Goal: Task Accomplishment & Management: Manage account settings

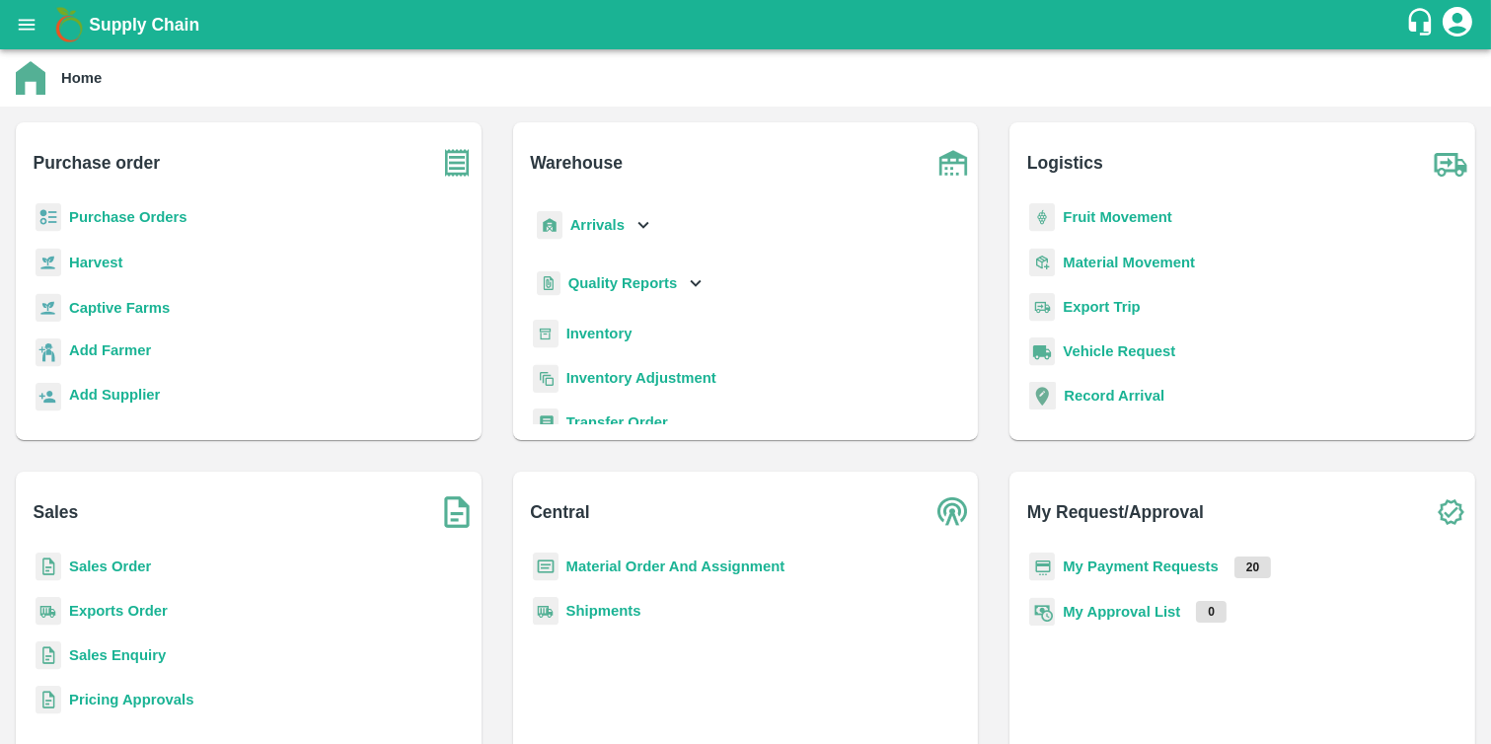
click at [140, 210] on b "Purchase Orders" at bounding box center [128, 217] width 118 height 16
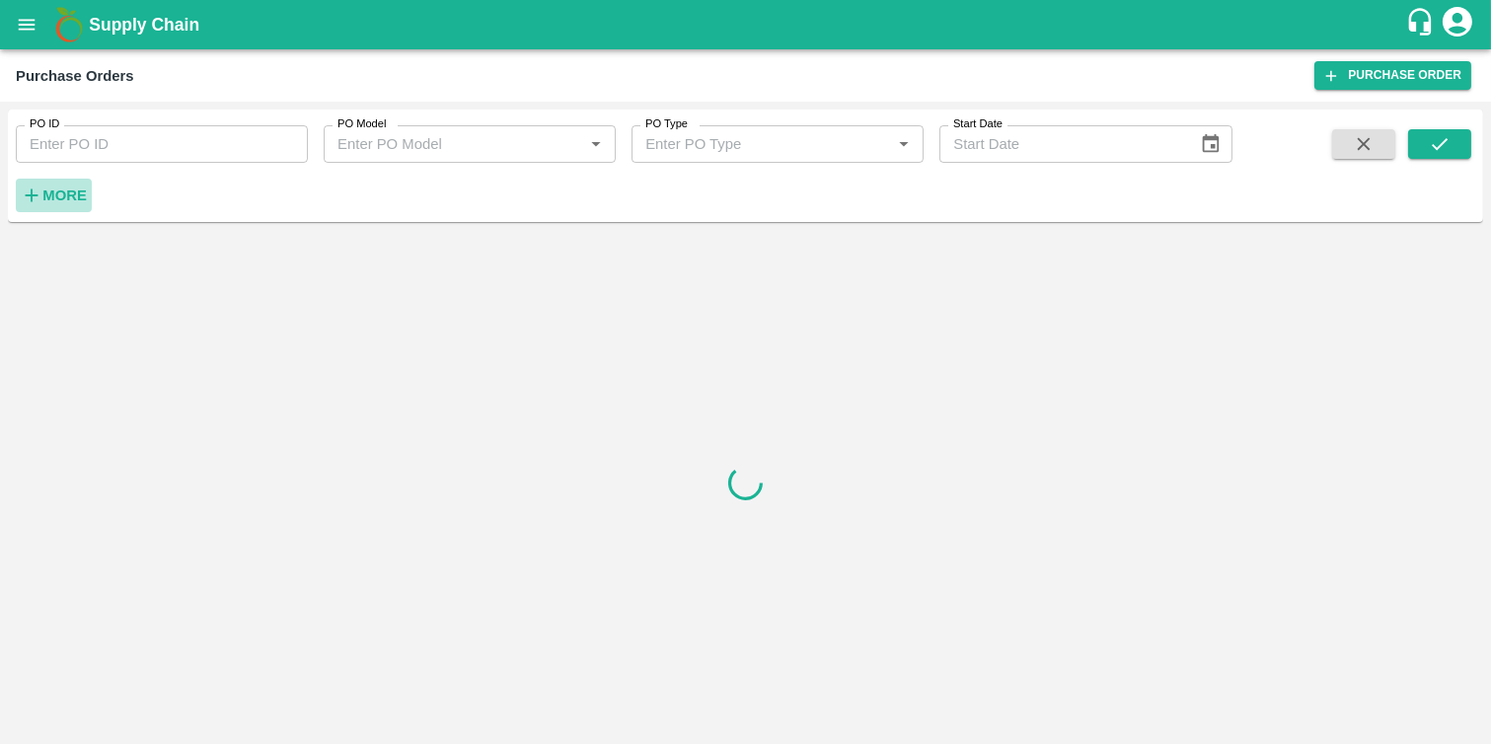
click at [31, 195] on icon "button" at bounding box center [32, 195] width 13 height 13
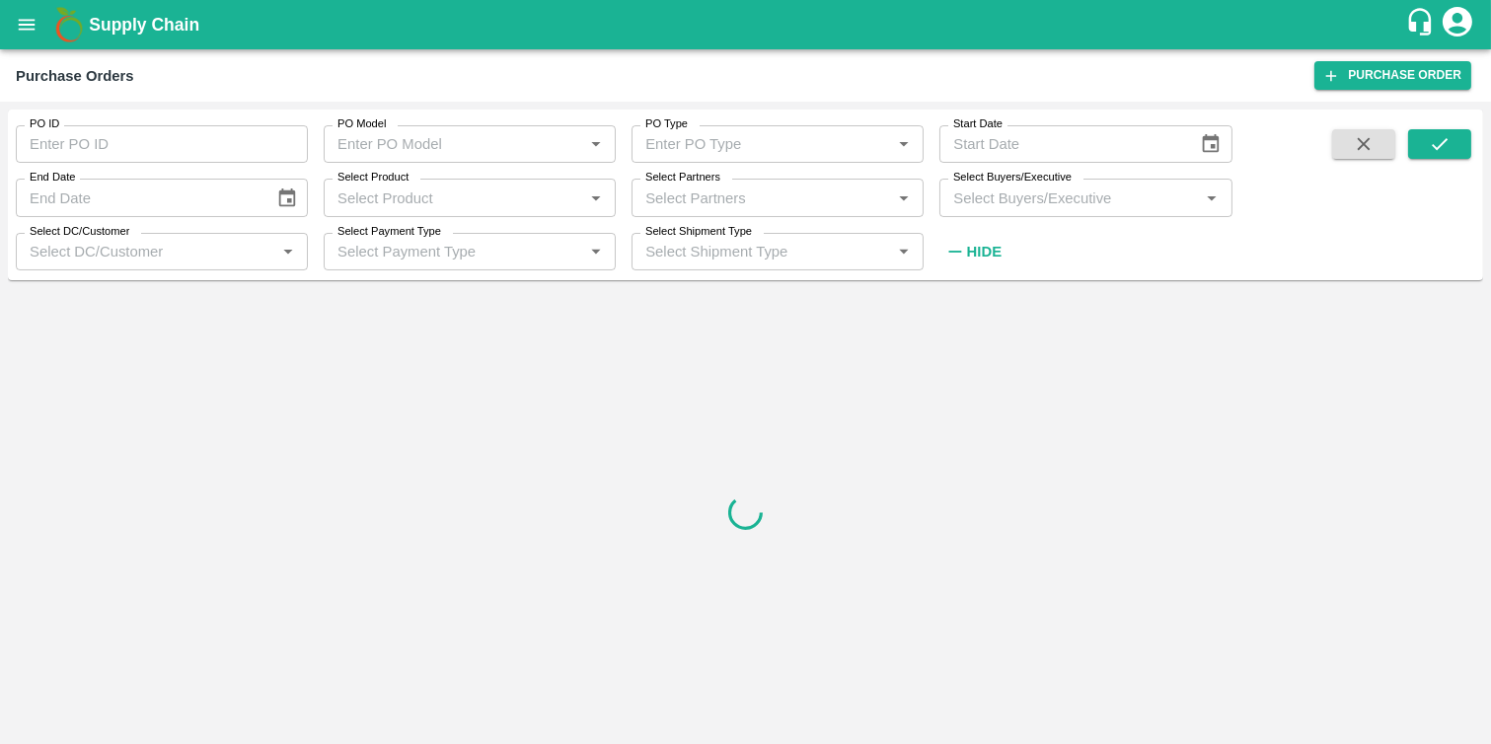
click at [651, 189] on input "Select Partners" at bounding box center [761, 198] width 248 height 26
paste input "9657938690"
type input "9657938690"
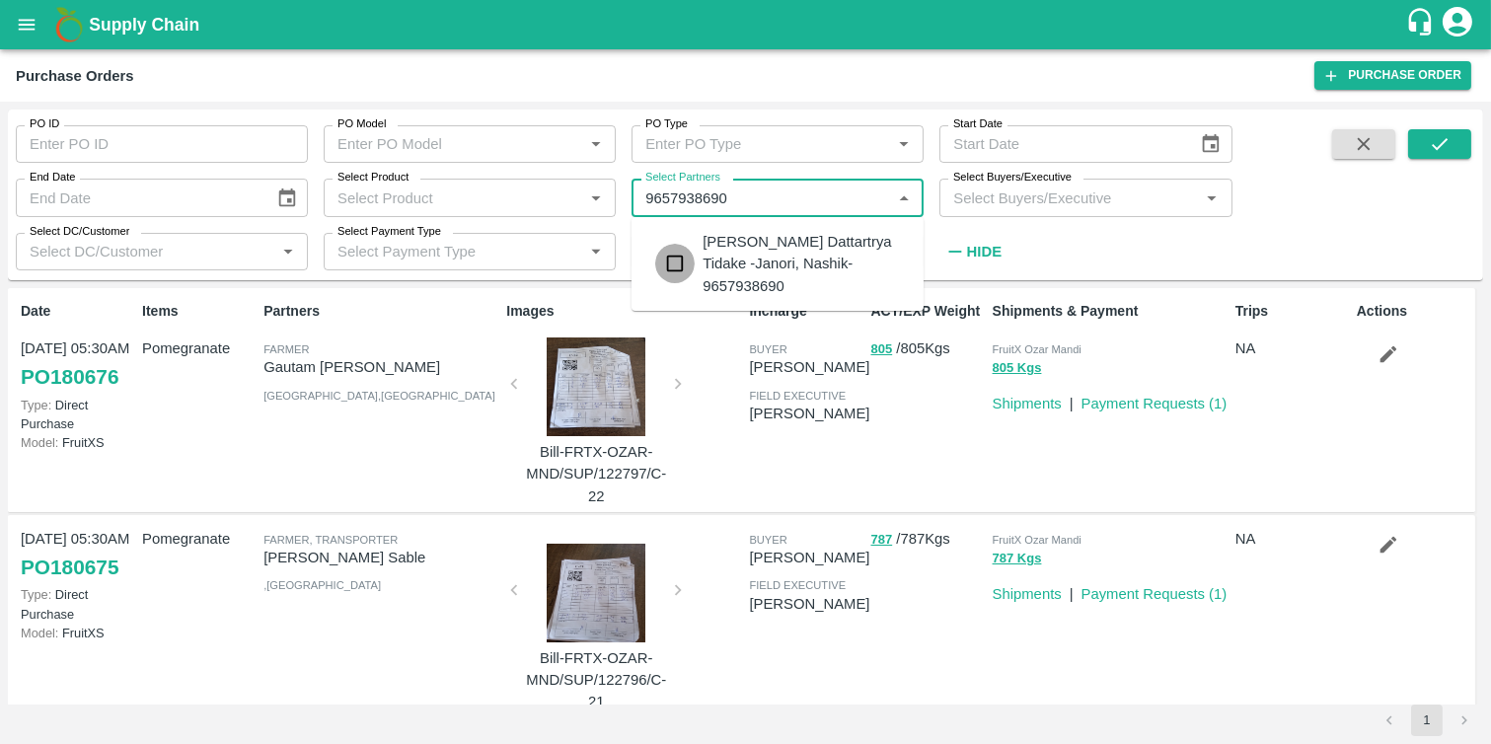
click at [675, 244] on input "checkbox" at bounding box center [674, 263] width 39 height 39
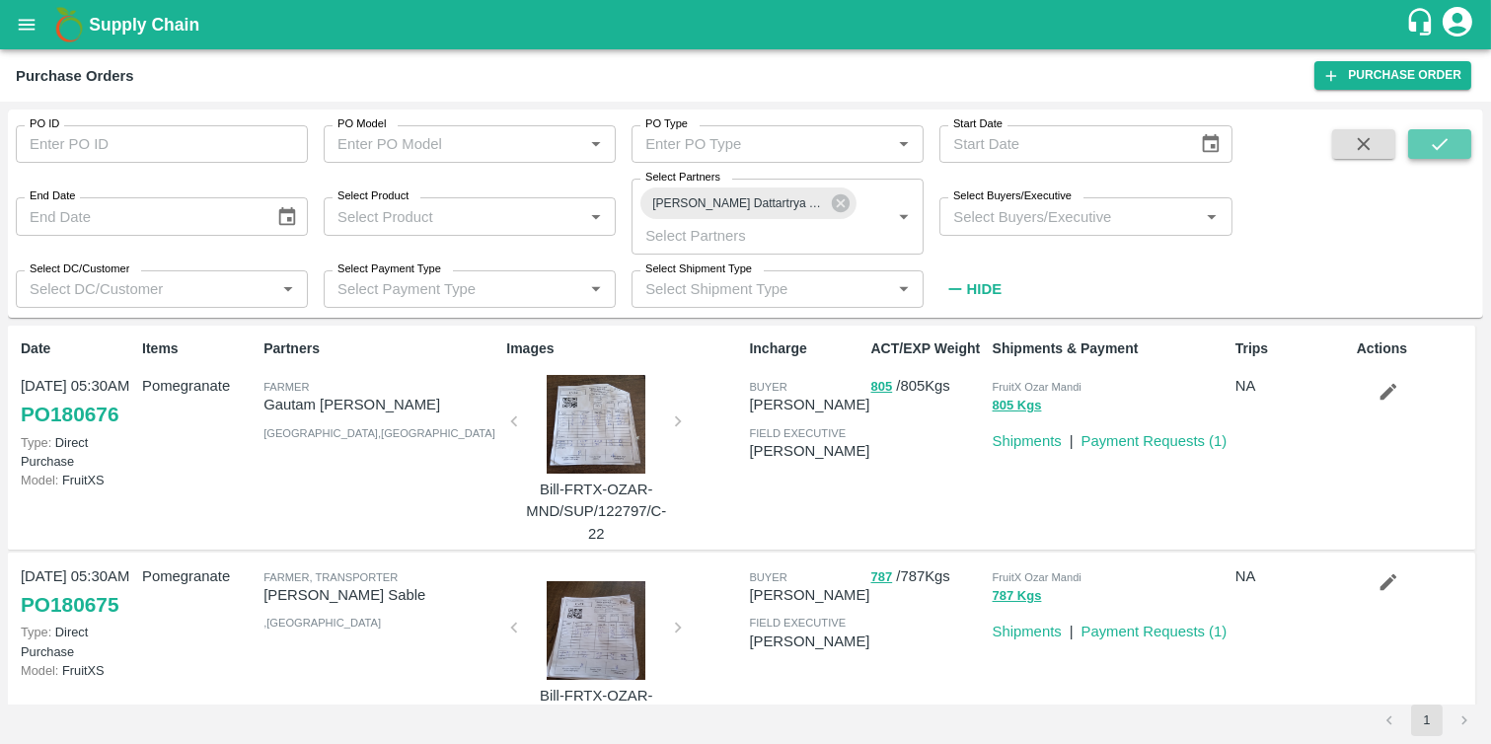
click at [1455, 146] on button "submit" at bounding box center [1439, 144] width 63 height 30
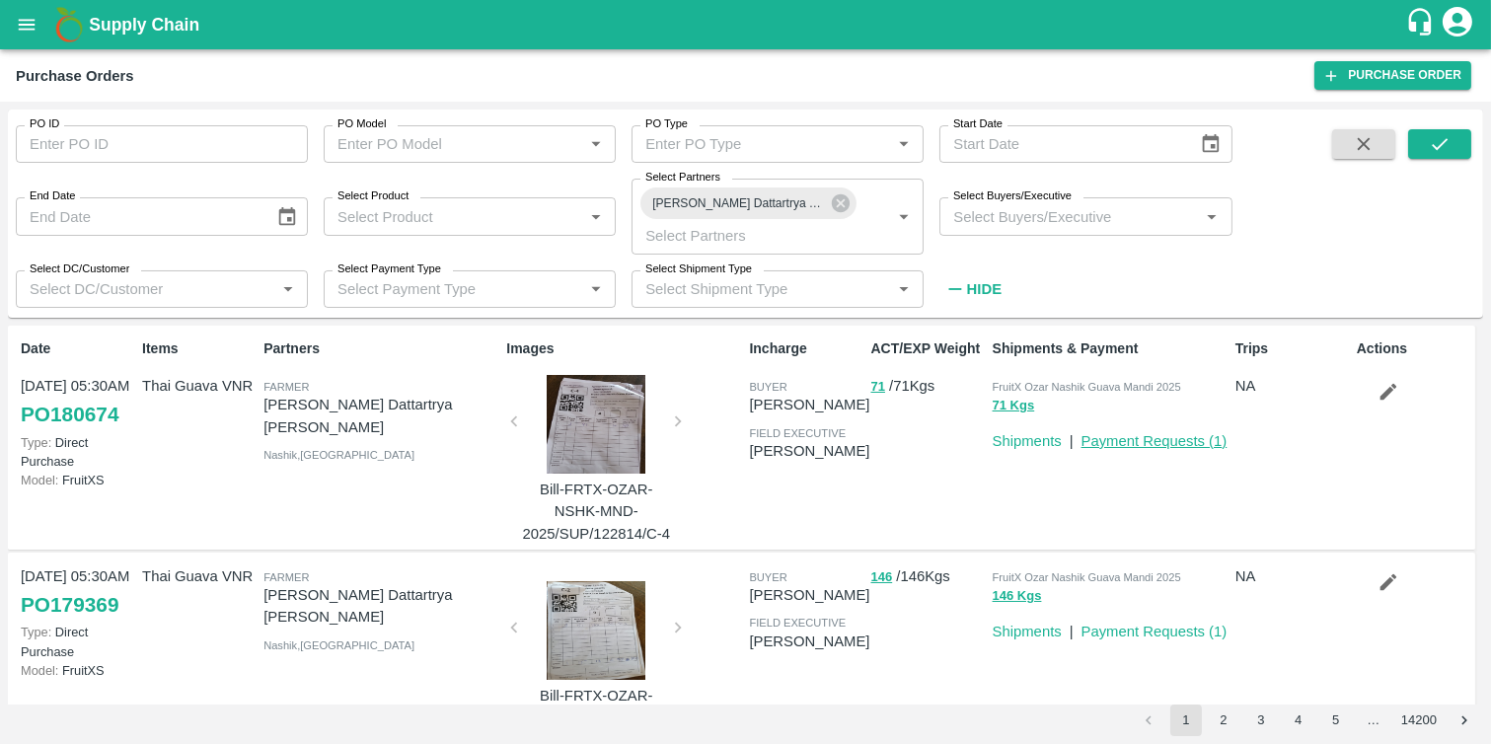
click at [1091, 449] on link "Payment Requests ( 1 )" at bounding box center [1155, 441] width 146 height 16
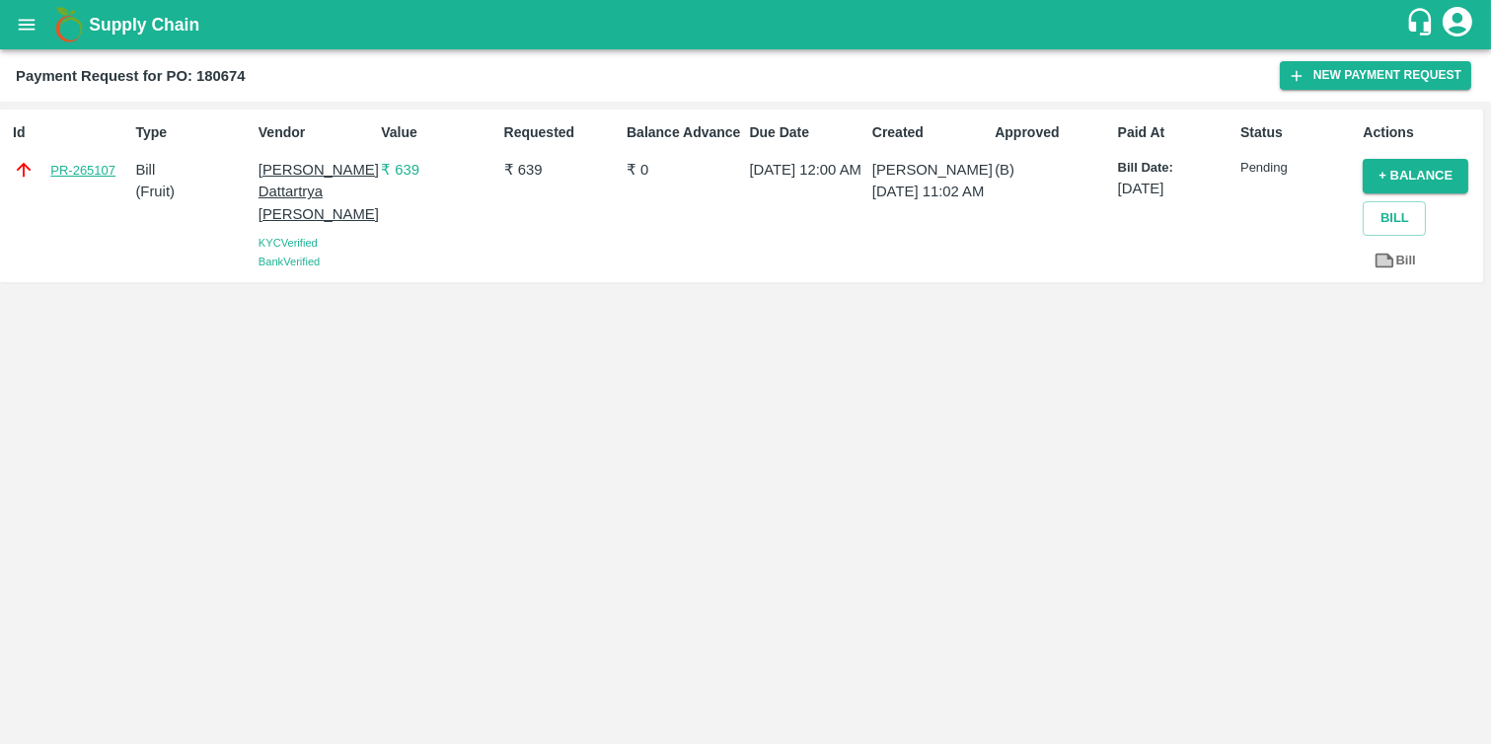
click at [70, 166] on link "PR-265107" at bounding box center [82, 171] width 65 height 20
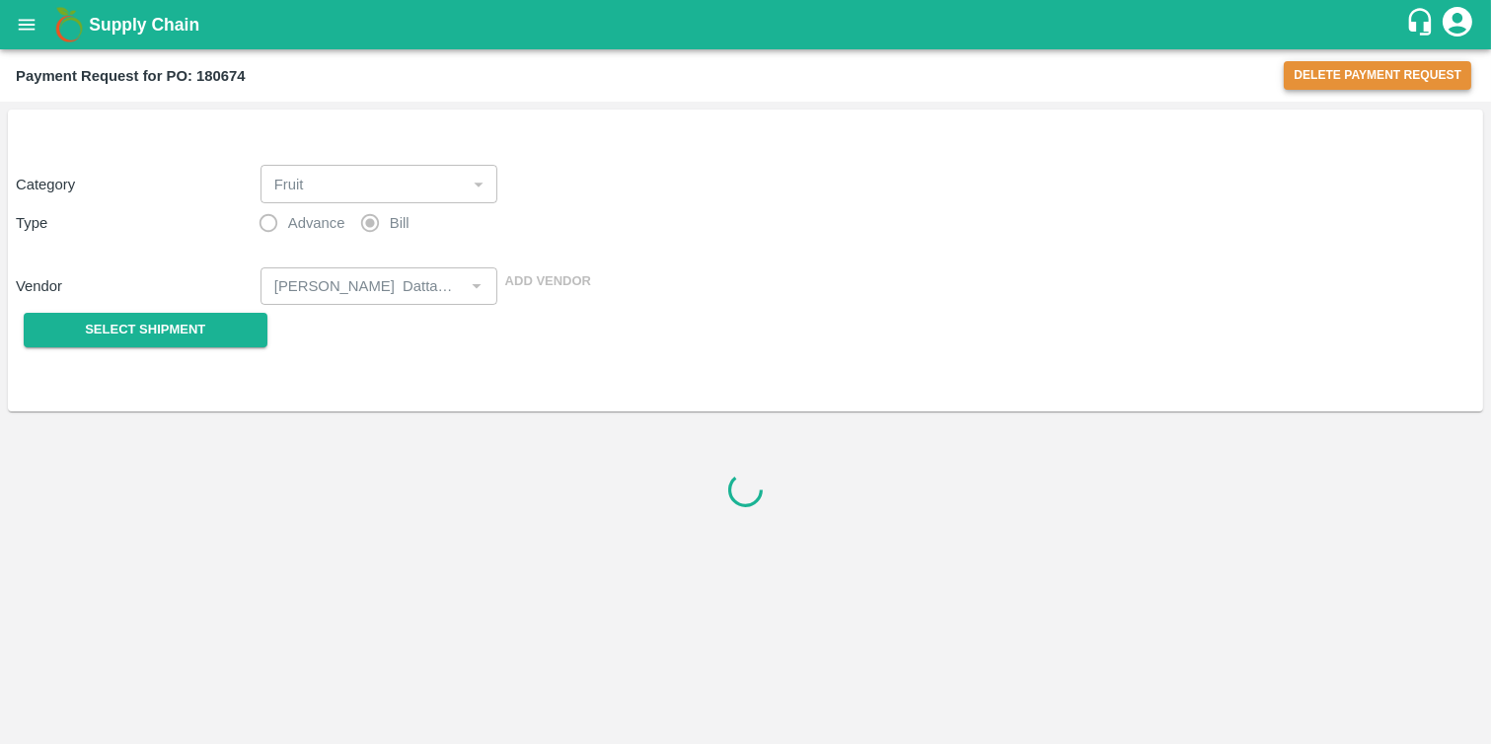
click at [1434, 76] on button "Delete Payment Request" at bounding box center [1377, 75] width 187 height 29
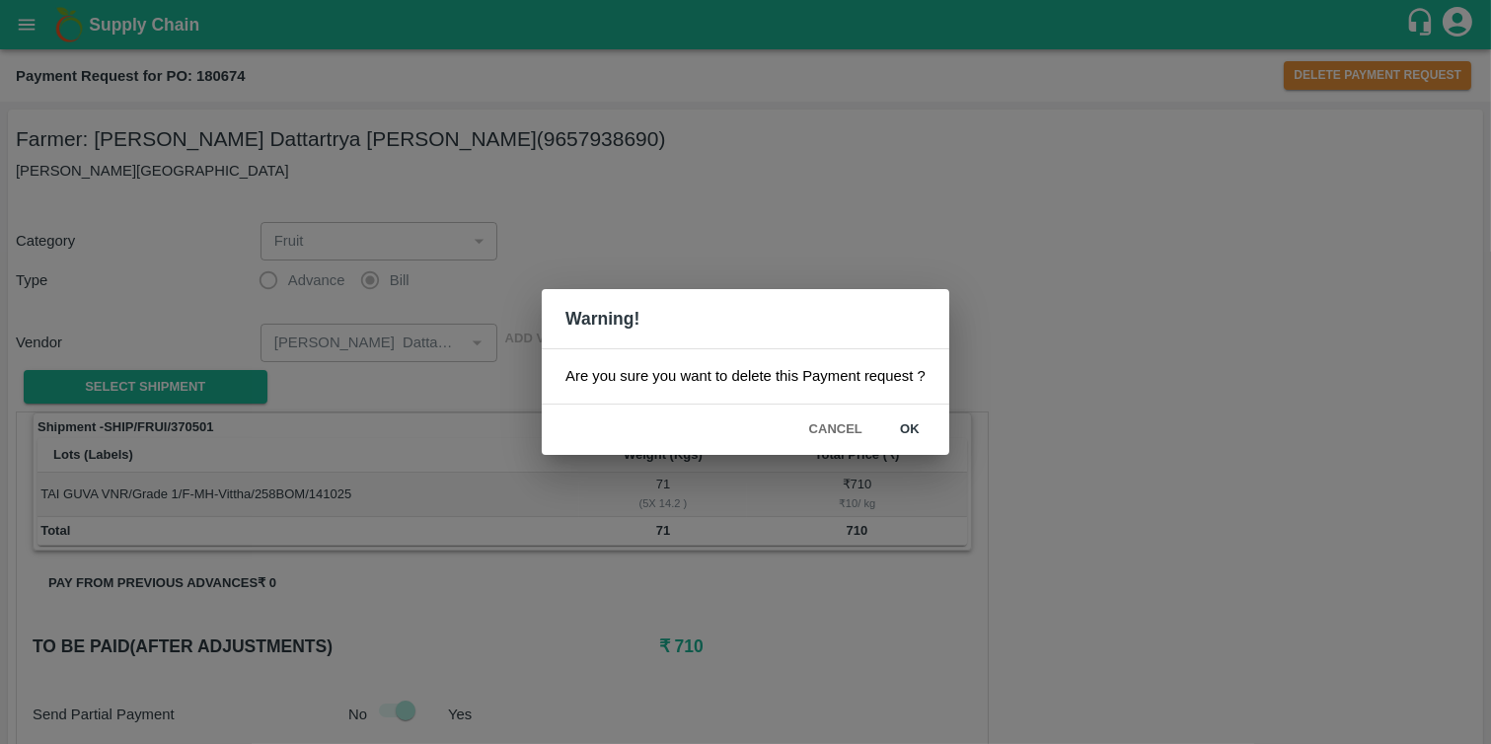
click at [915, 430] on button "ok" at bounding box center [909, 429] width 63 height 35
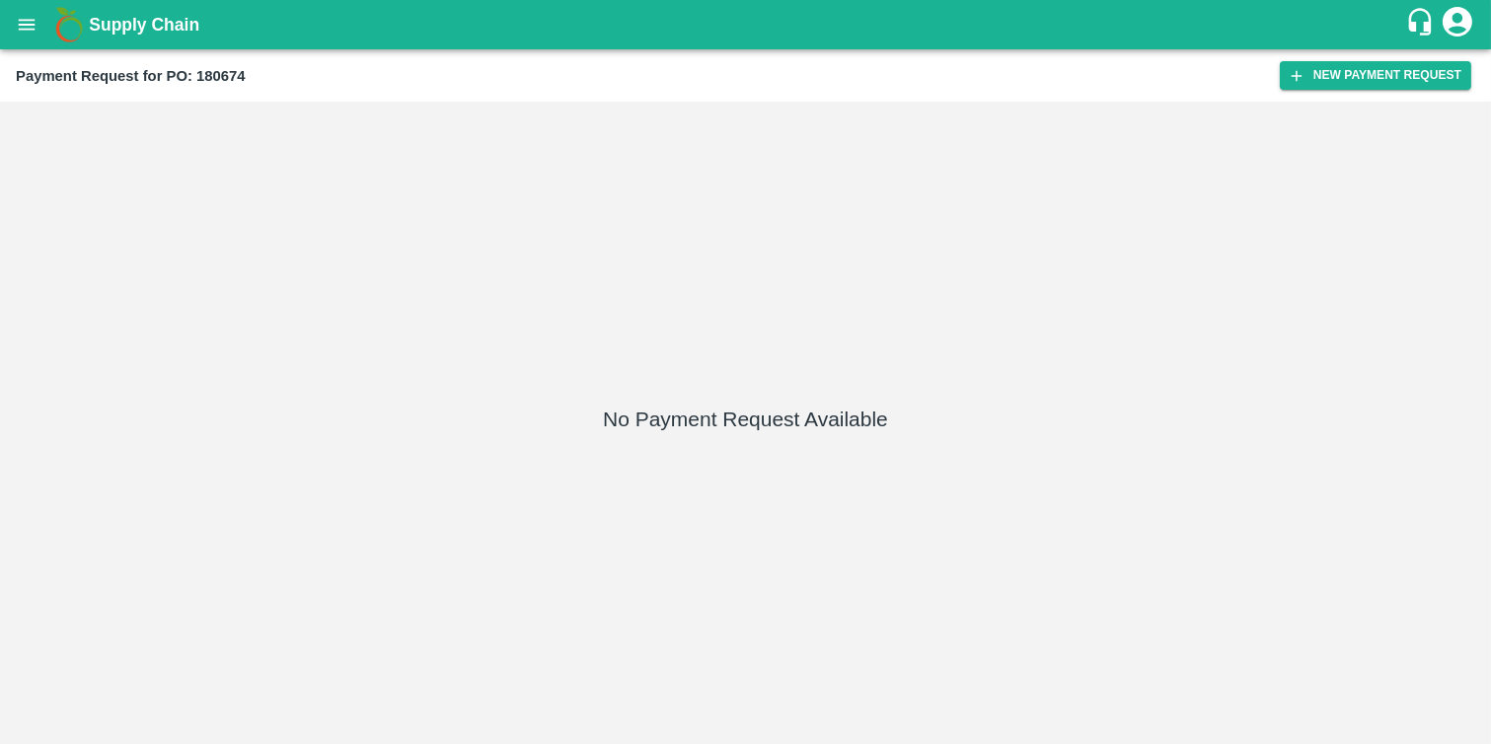
click at [241, 72] on b "Payment Request for PO: 180674" at bounding box center [131, 76] width 230 height 16
copy b "180674"
click at [34, 27] on icon "open drawer" at bounding box center [27, 25] width 22 height 22
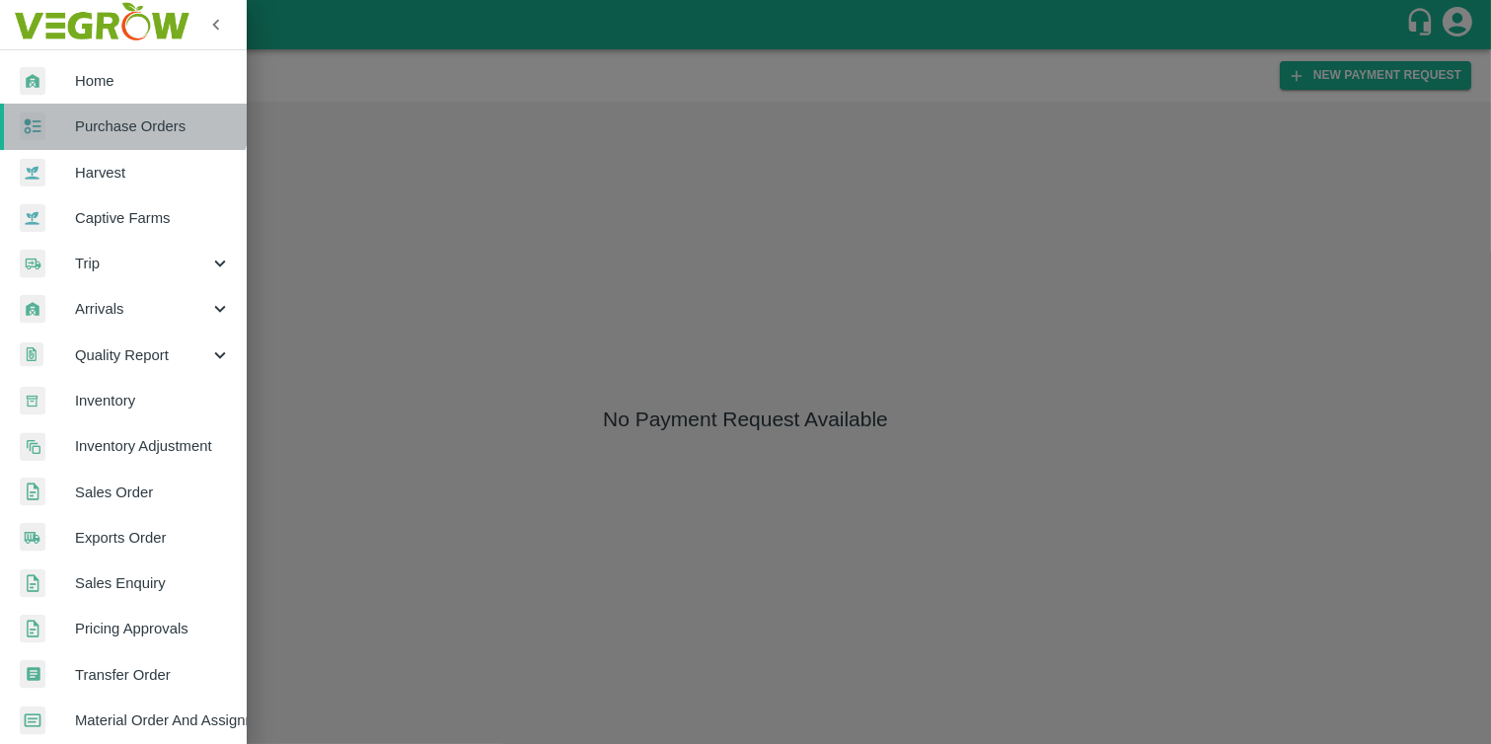
click at [122, 110] on link "Purchase Orders" at bounding box center [123, 126] width 247 height 45
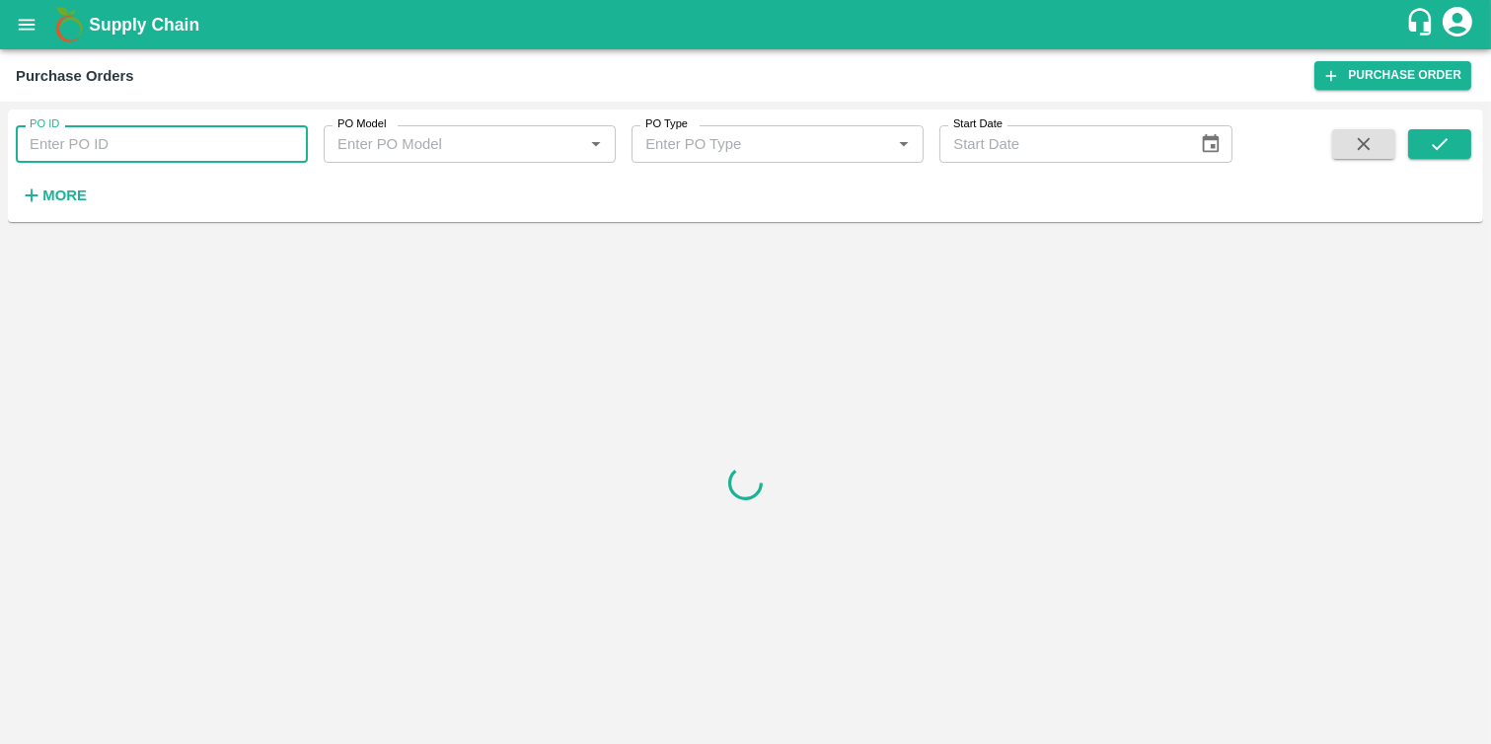
click at [129, 153] on input "PO ID" at bounding box center [162, 143] width 292 height 37
paste input "180674"
type input "180674"
click at [1438, 139] on icon "submit" at bounding box center [1440, 144] width 22 height 22
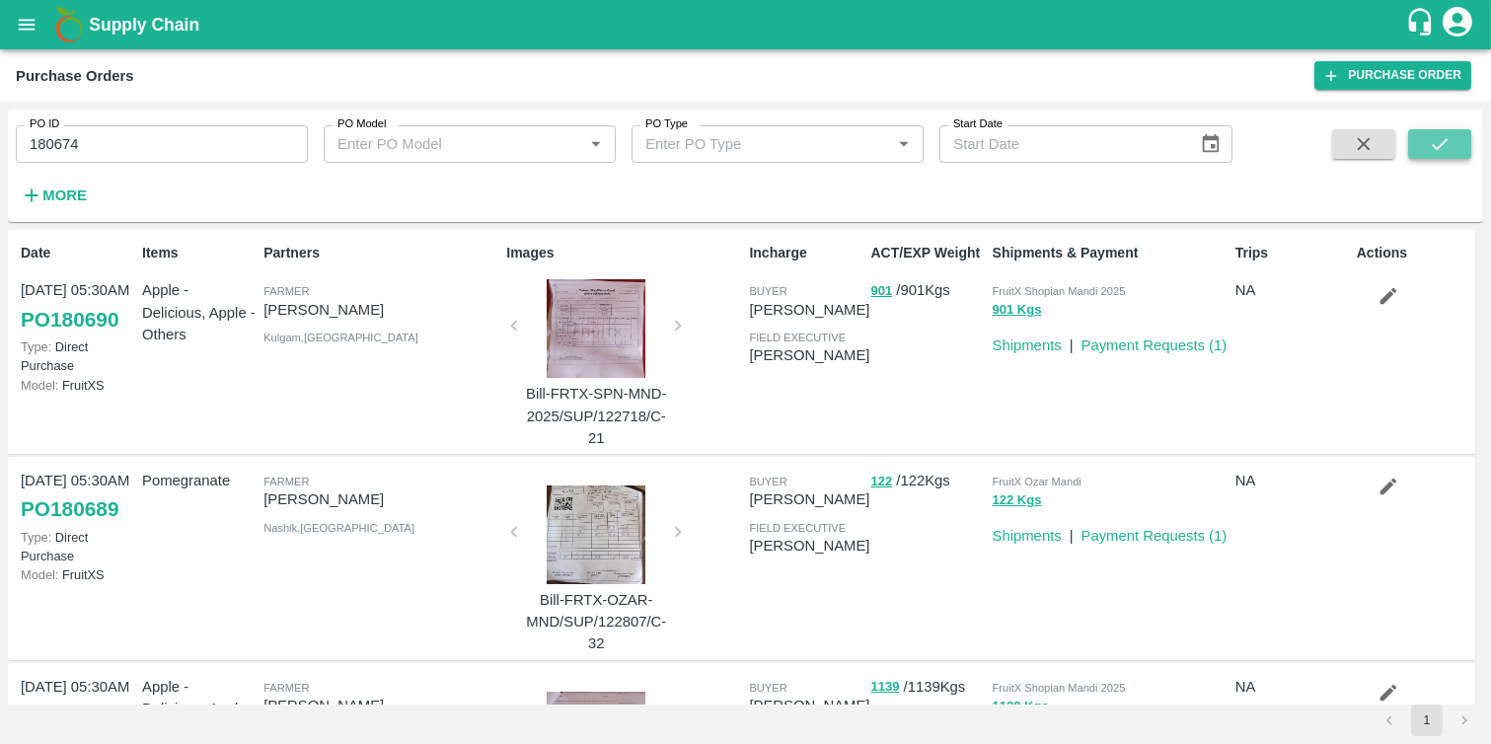
click at [1447, 138] on icon "submit" at bounding box center [1440, 144] width 22 height 22
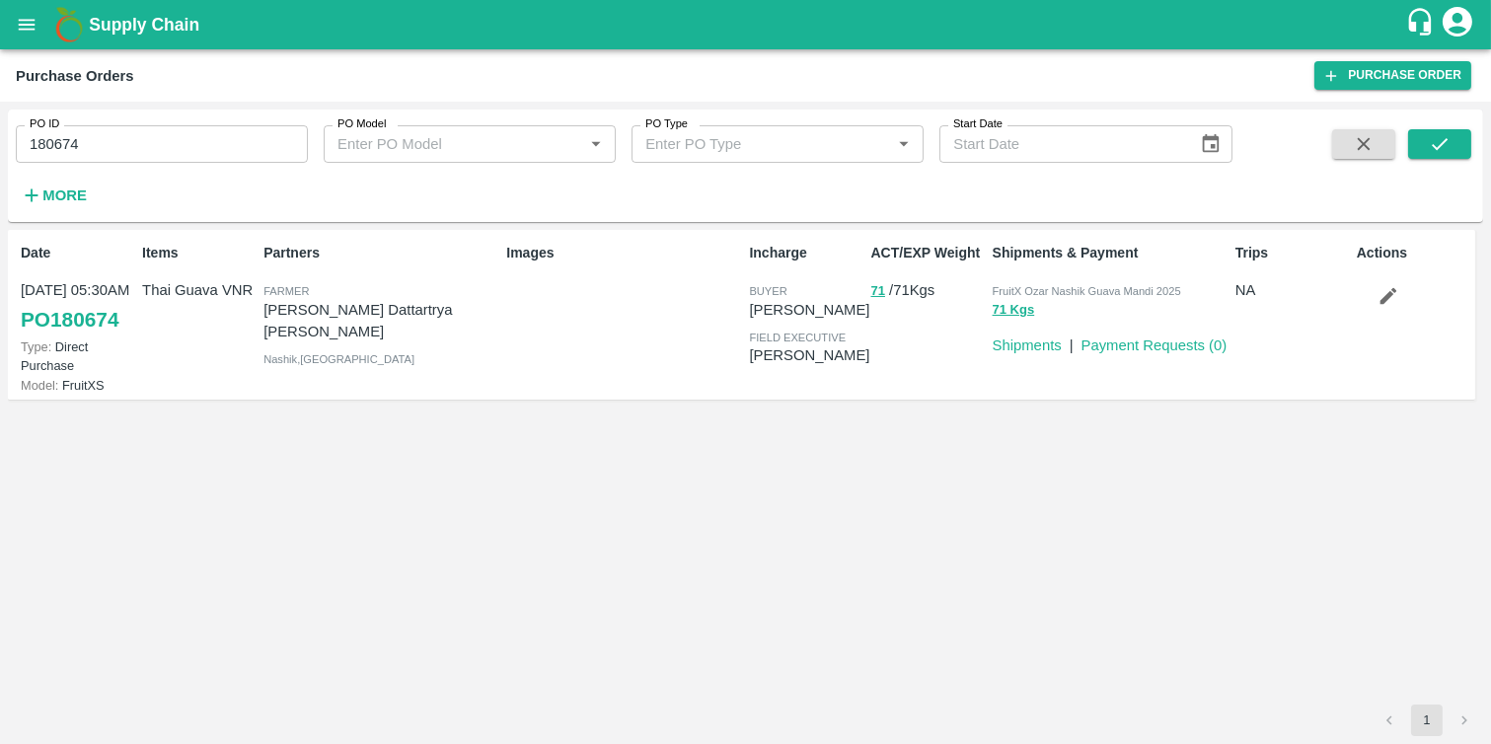
click at [1396, 296] on icon "button" at bounding box center [1389, 296] width 22 height 22
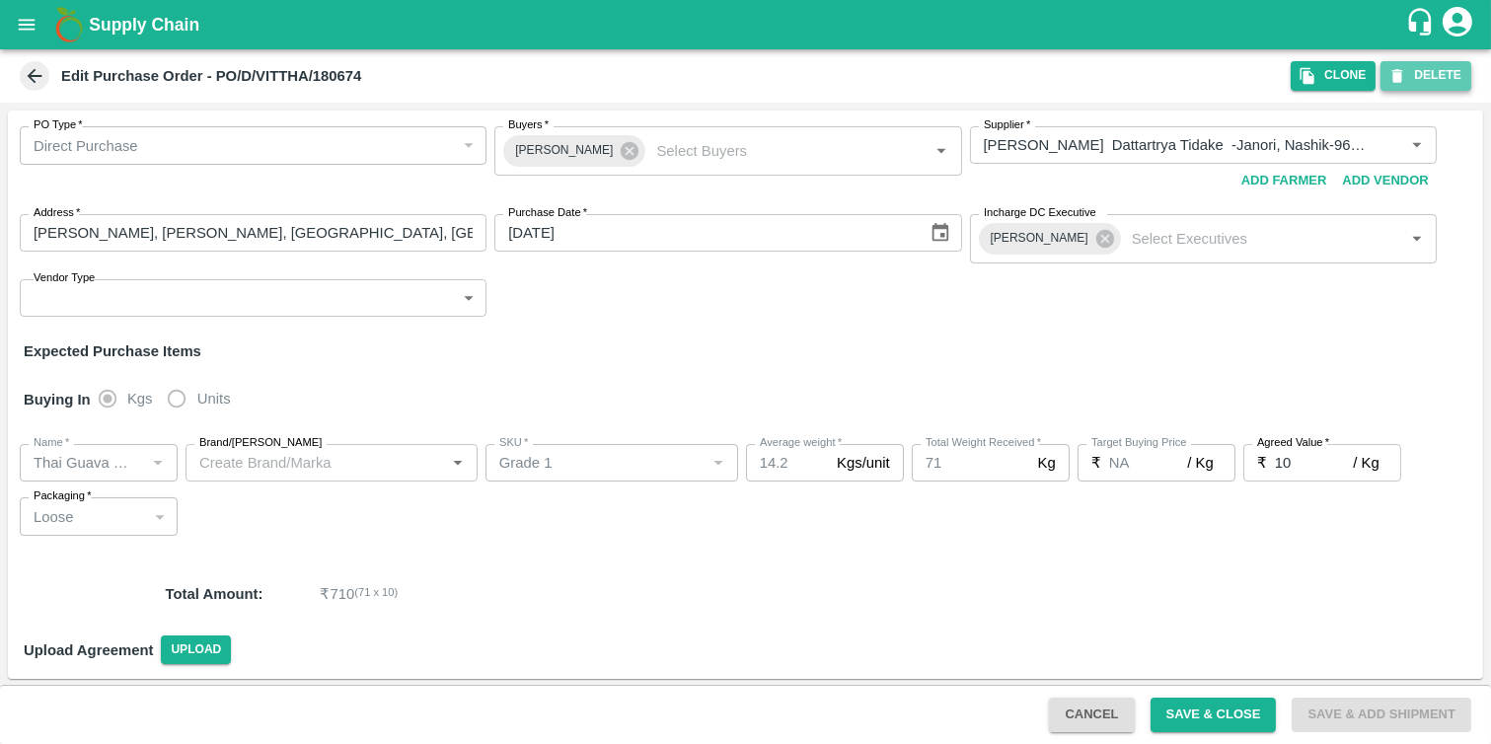
click at [1422, 76] on button "DELETE" at bounding box center [1426, 75] width 91 height 29
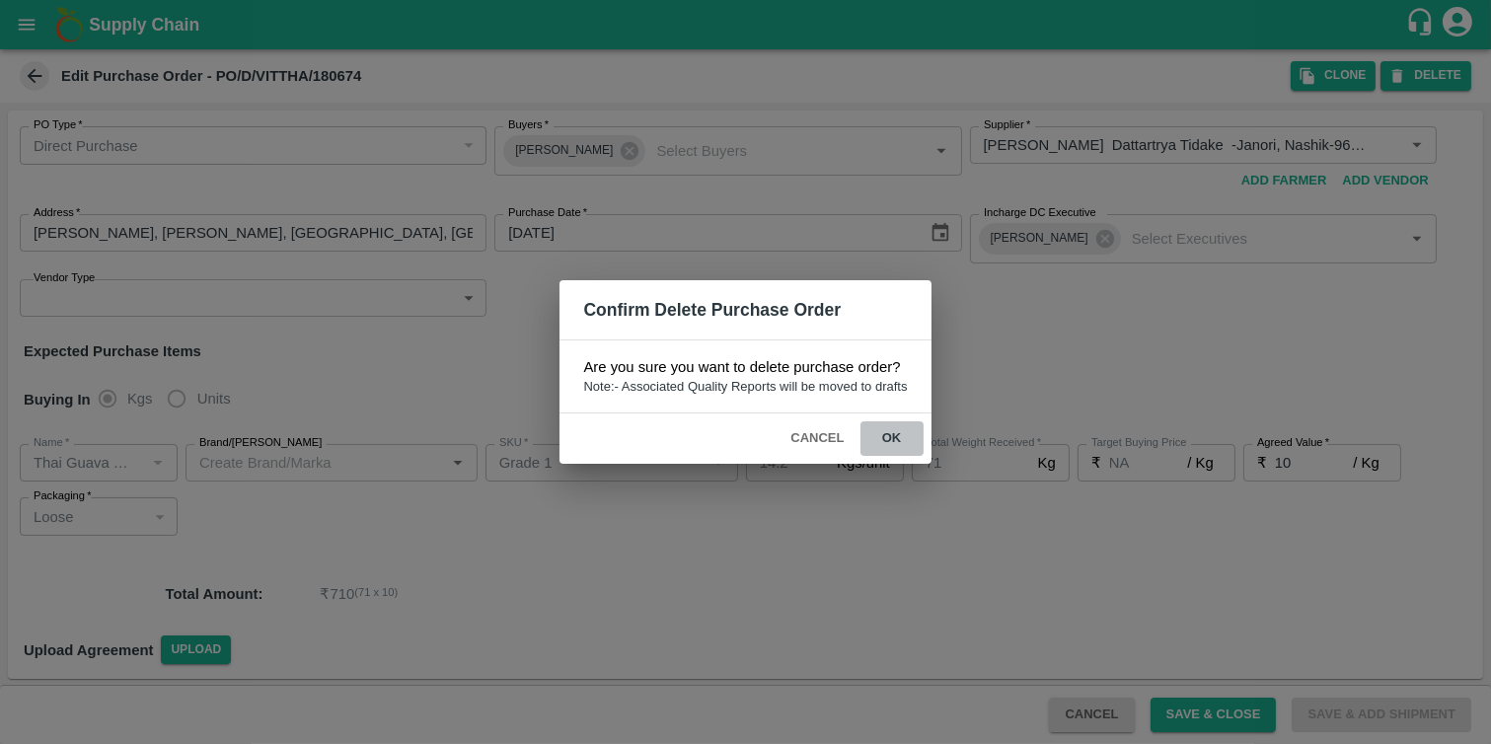
click at [912, 444] on button "ok" at bounding box center [891, 438] width 63 height 35
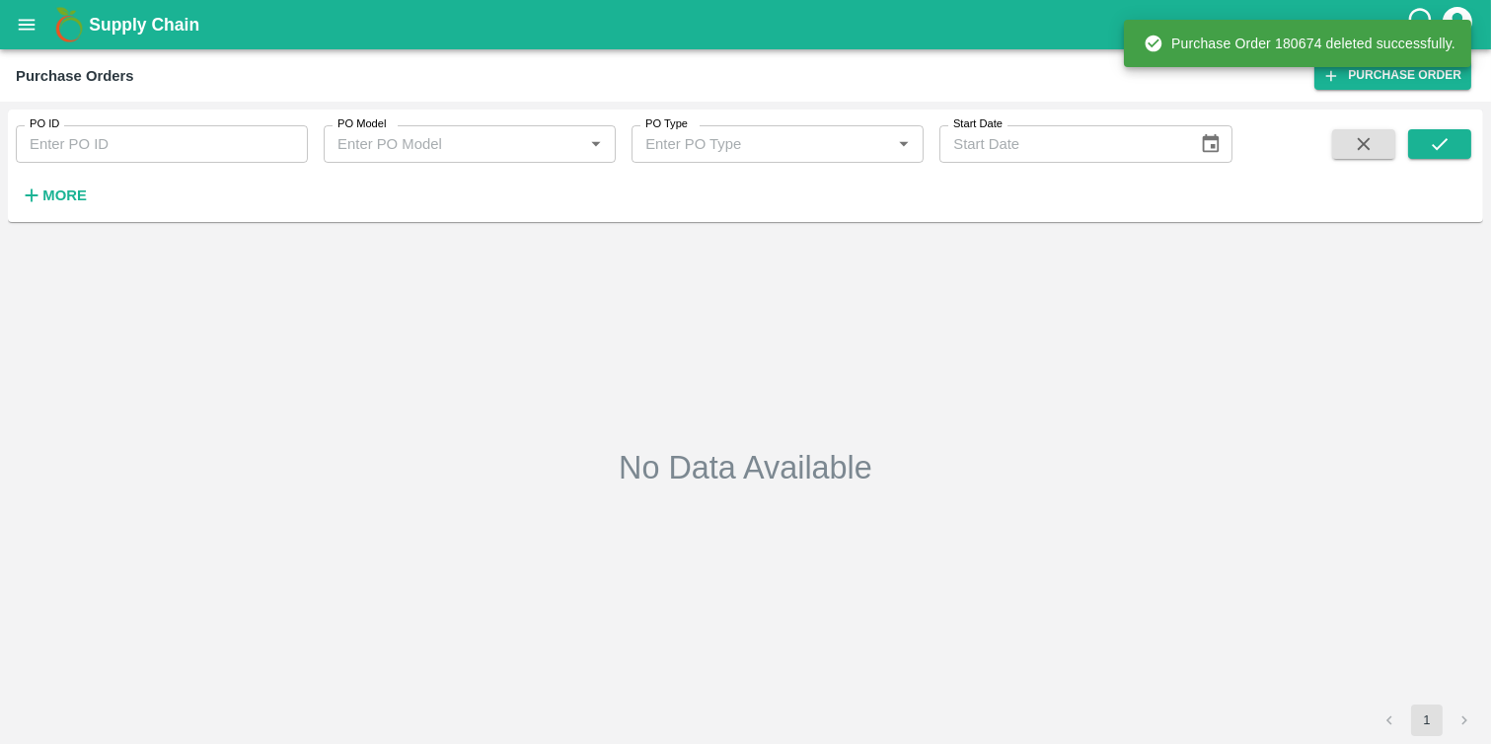
type input "180674"
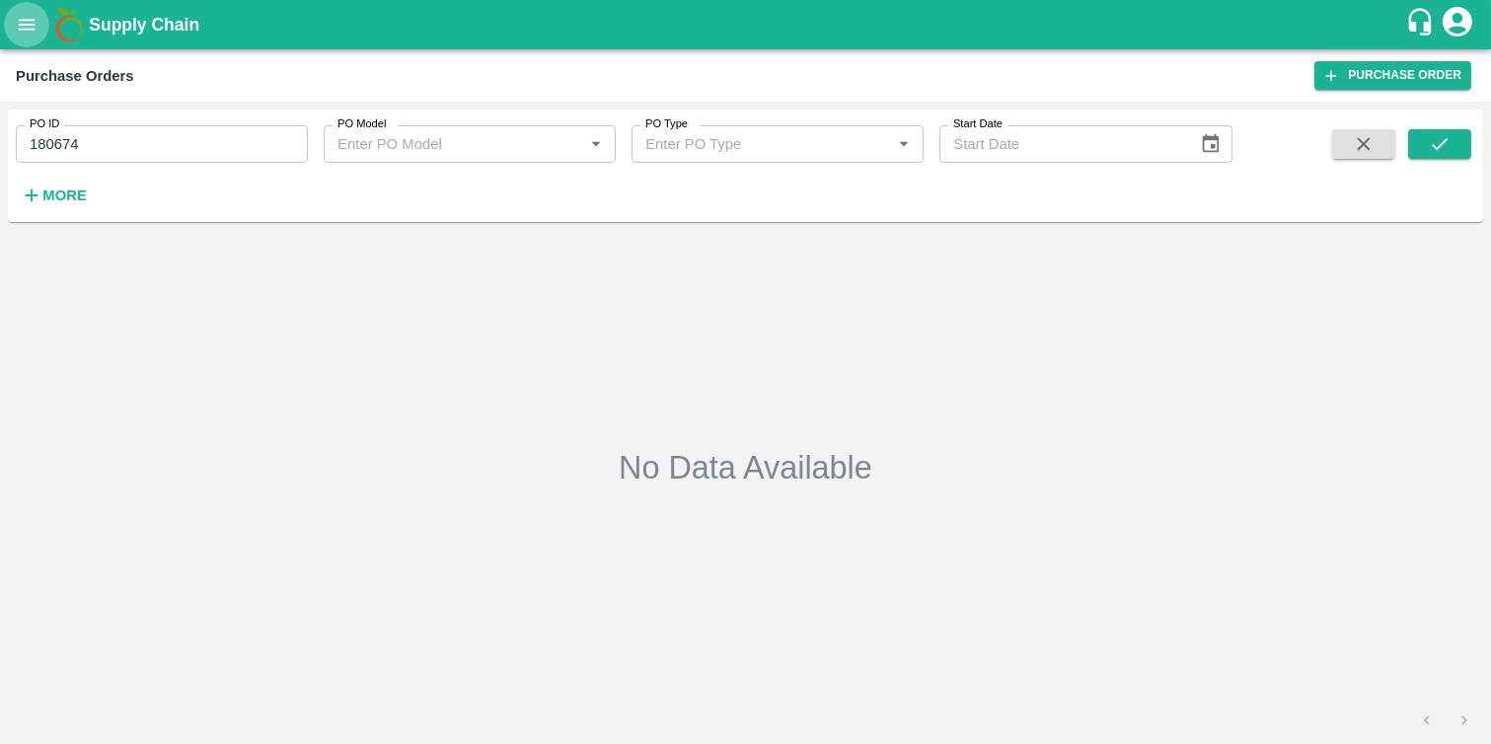
click at [24, 15] on icon "open drawer" at bounding box center [27, 25] width 22 height 22
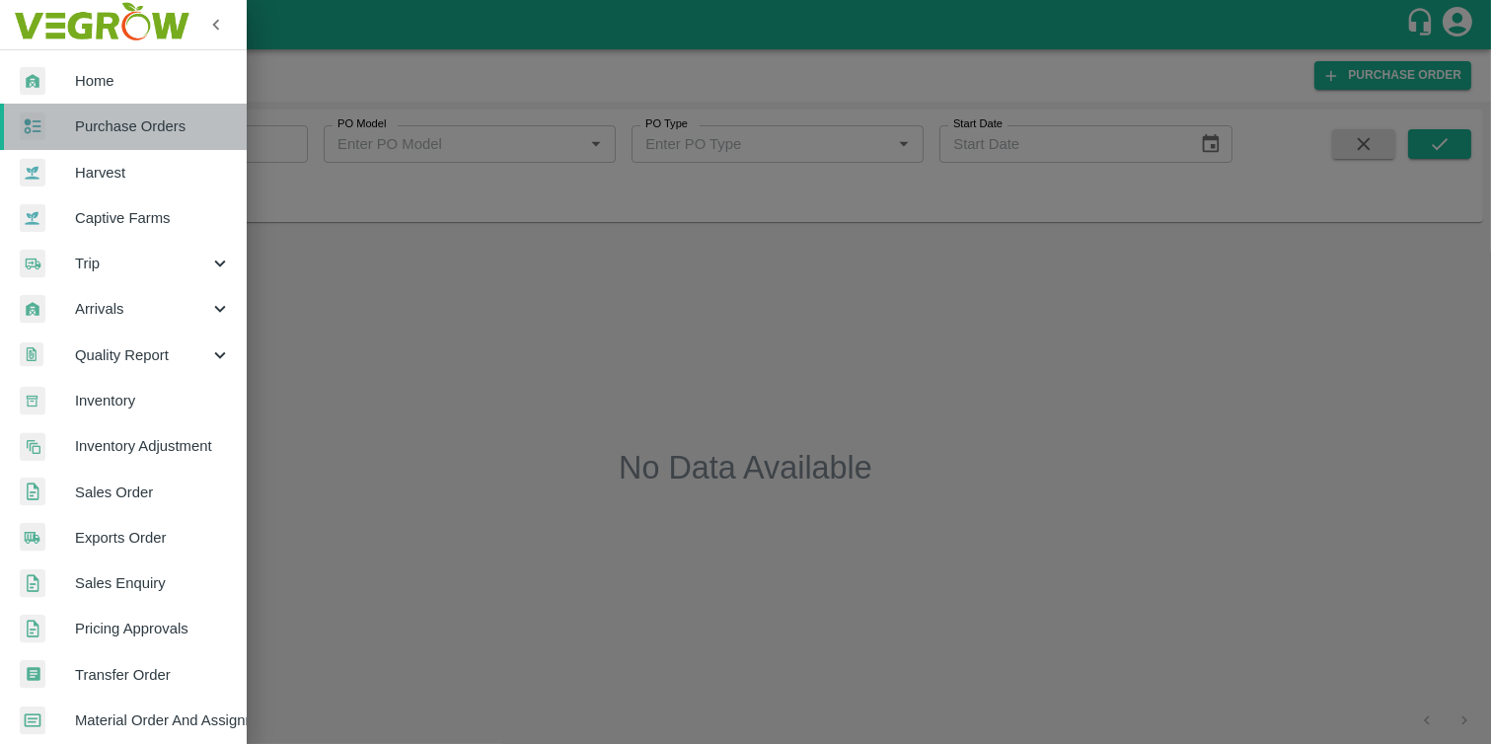
click at [148, 131] on span "Purchase Orders" at bounding box center [153, 126] width 156 height 22
